Goal: Feedback & Contribution: Leave review/rating

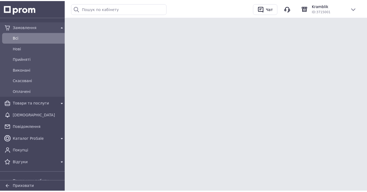
scroll to position [180, 0]
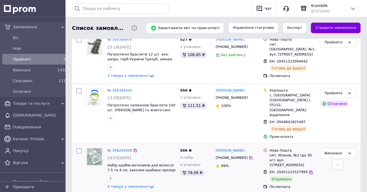
click at [309, 170] on icon at bounding box center [311, 172] width 4 height 4
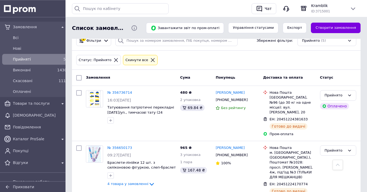
scroll to position [0, 0]
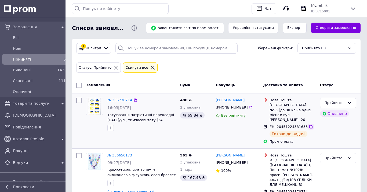
click at [309, 124] on icon at bounding box center [311, 126] width 4 height 4
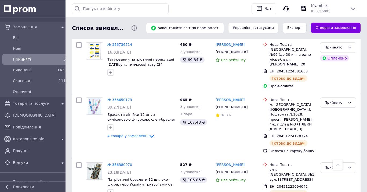
scroll to position [55, 0]
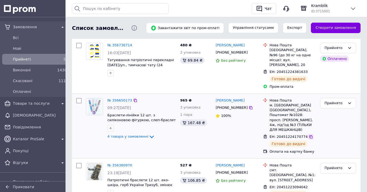
click at [309, 135] on icon at bounding box center [310, 136] width 3 height 3
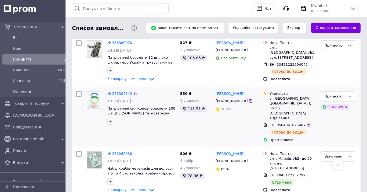
scroll to position [180, 0]
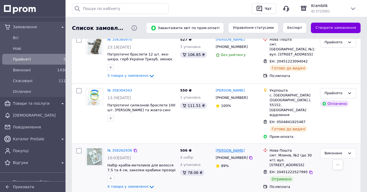
click at [234, 148] on link "[PERSON_NAME]" at bounding box center [230, 150] width 29 height 5
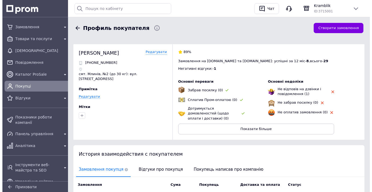
scroll to position [83, 0]
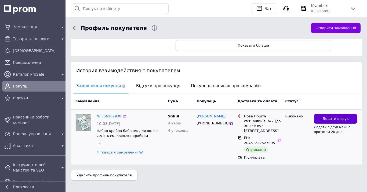
click at [334, 116] on span "Додати відгук" at bounding box center [336, 118] width 26 height 5
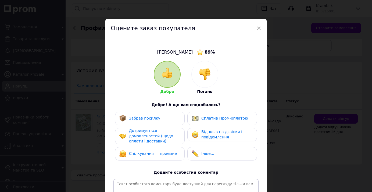
click at [129, 118] on span "Забрав посилку" at bounding box center [144, 118] width 31 height 4
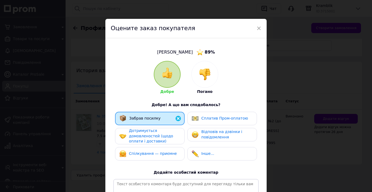
click at [142, 136] on span "Дотримується домовленостей (щодо оплати і доставки)" at bounding box center [151, 135] width 44 height 15
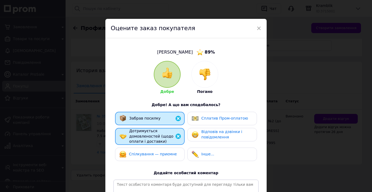
click at [215, 136] on span "Відповів на дзвінки і повідомлення" at bounding box center [221, 134] width 41 height 10
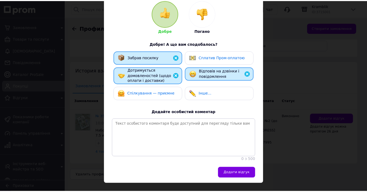
scroll to position [61, 0]
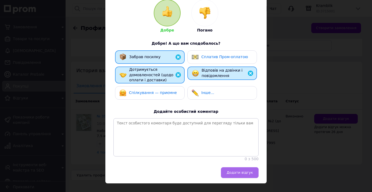
click at [244, 174] on span "Додати відгук" at bounding box center [239, 172] width 26 height 4
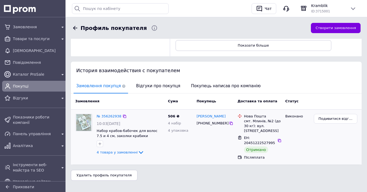
scroll to position [0, 0]
